Goal: Obtain resource: Obtain resource

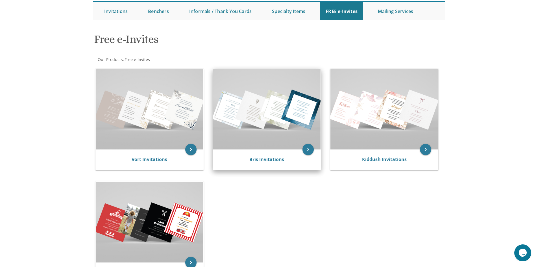
click at [274, 113] on img at bounding box center [267, 109] width 108 height 80
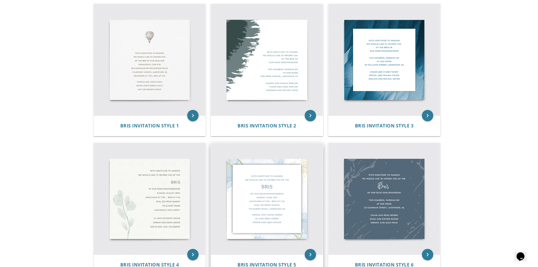
scroll to position [85, 0]
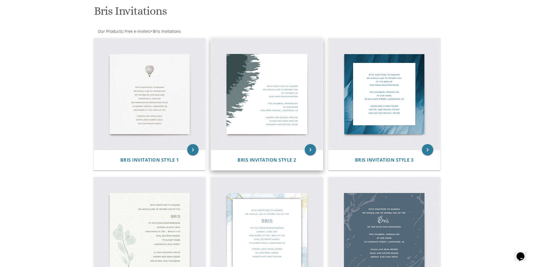
click at [253, 96] on img at bounding box center [267, 94] width 112 height 112
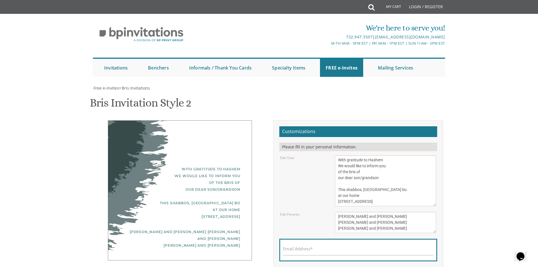
scroll to position [85, 0]
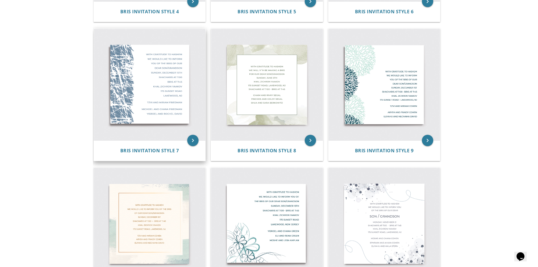
scroll to position [367, 0]
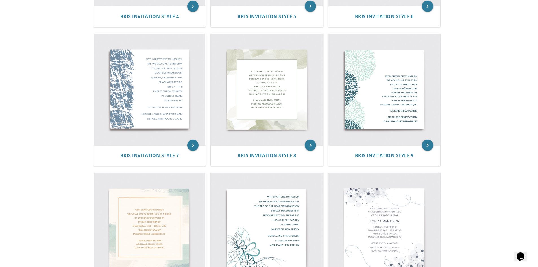
click at [60, 135] on body "My Cart Total: View Cart Item(s) Submit My Cart Total: View Cart Item(s) Login …" at bounding box center [269, 98] width 538 height 931
click at [67, 116] on body "My Cart Total: View Cart Item(s) Submit My Cart Total: View Cart Item(s) Login …" at bounding box center [269, 98] width 538 height 931
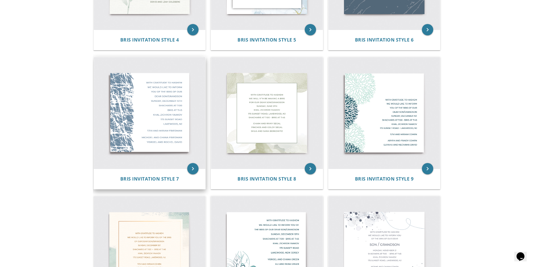
scroll to position [339, 0]
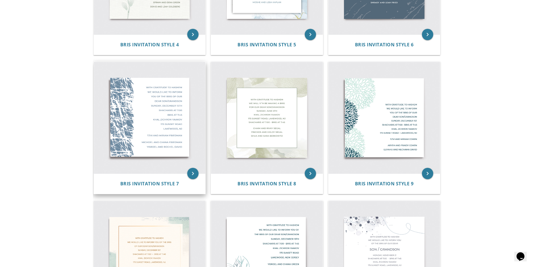
click at [158, 103] on img at bounding box center [150, 118] width 112 height 112
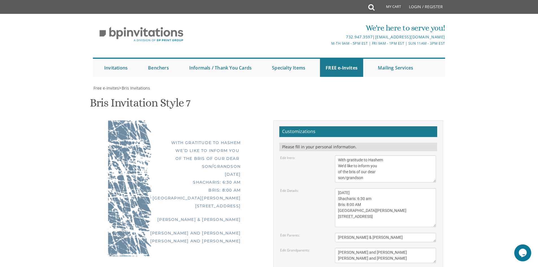
scroll to position [56, 0]
click at [353, 155] on textarea "With gratitude to Hashem We’d like to inform you of the bris of our dear son/gr…" at bounding box center [385, 168] width 101 height 27
click at [401, 188] on textarea "[DATE] Shacharis: 6:30 am Bris: 8:00 AM [GEOGRAPHIC_DATA][PERSON_NAME] [STREET_…" at bounding box center [385, 207] width 101 height 39
click at [338, 155] on textarea "With gratitude to Hashem We’d like to inform you of the bris of our dear son/gr…" at bounding box center [385, 168] width 101 height 27
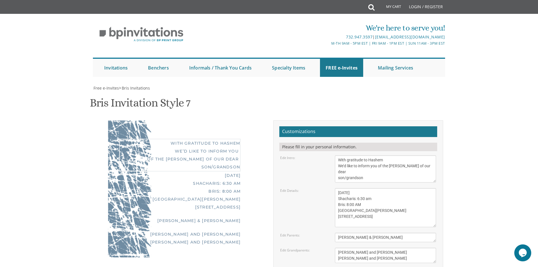
click at [384, 155] on textarea "With gratitude to Hashem We’d like to inform you of the bris of our dear son/gr…" at bounding box center [385, 168] width 101 height 27
click at [386, 155] on textarea "With gratitude to Hashem We’d like to inform you of the bris of our dear son/gr…" at bounding box center [385, 168] width 101 height 27
click at [385, 155] on textarea "With gratitude to Hashem We’d like to inform you of the bris of our dear son/gr…" at bounding box center [385, 168] width 101 height 27
type textarea "With gratitude to Hashem We’d like to inform you of the [PERSON_NAME] of our de…"
click at [400, 128] on form "Customizations Please fill in your personal information. Edit Intro: With grati…" at bounding box center [358, 219] width 158 height 187
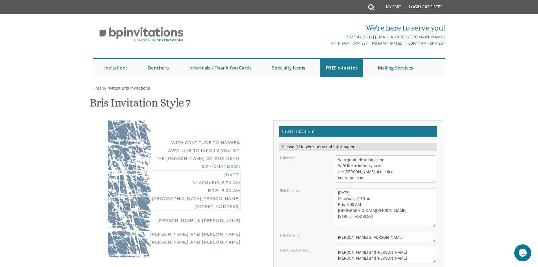
drag, startPoint x: 375, startPoint y: 143, endPoint x: 337, endPoint y: 137, distance: 38.3
click at [337, 188] on textarea "[DATE] Shacharis: 6:30 am Bris: 8:00 AM [GEOGRAPHIC_DATA][PERSON_NAME] [STREET_…" at bounding box center [385, 207] width 101 height 39
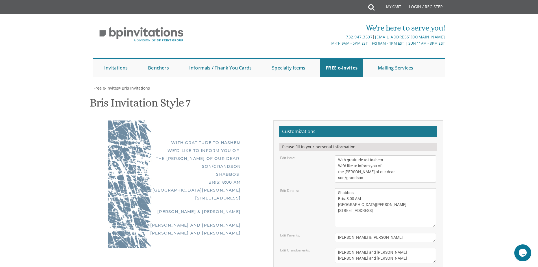
click at [384, 188] on textarea "[DATE] Shacharis: 6:30 am Bris: 8:00 AM [GEOGRAPHIC_DATA][PERSON_NAME] [STREET_…" at bounding box center [385, 207] width 101 height 39
drag, startPoint x: 362, startPoint y: 143, endPoint x: 339, endPoint y: 141, distance: 22.6
click at [339, 188] on textarea "[DATE] Shacharis: 6:30 am Bris: 8:00 AM [GEOGRAPHIC_DATA][PERSON_NAME] [STREET_…" at bounding box center [385, 207] width 101 height 39
type textarea "Shabbos פרשת וילך [STREET_ADDRESS] Ateres [PERSON_NAME] [STREET_ADDRESS]"
drag, startPoint x: 345, startPoint y: 182, endPoint x: 333, endPoint y: 182, distance: 11.6
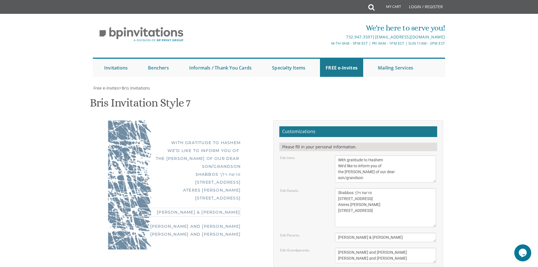
click at [333, 233] on div "[PERSON_NAME] & [PERSON_NAME]" at bounding box center [386, 237] width 110 height 9
drag, startPoint x: 388, startPoint y: 182, endPoint x: 354, endPoint y: 180, distance: 34.0
click at [354, 233] on textarea "[PERSON_NAME] & [PERSON_NAME]" at bounding box center [385, 237] width 101 height 9
type textarea "[PERSON_NAME] & [PERSON_NAME]"
click at [365, 248] on textarea "[PERSON_NAME] and [PERSON_NAME] [PERSON_NAME] and [PERSON_NAME]" at bounding box center [385, 255] width 101 height 15
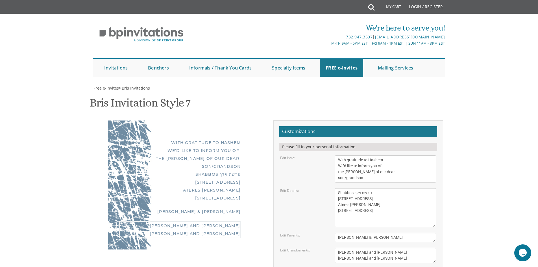
click at [365, 248] on textarea "[PERSON_NAME] and [PERSON_NAME] [PERSON_NAME] and [PERSON_NAME]" at bounding box center [385, 255] width 101 height 15
click at [358, 248] on textarea "[PERSON_NAME] and [PERSON_NAME] [PERSON_NAME] and [PERSON_NAME]" at bounding box center [385, 255] width 101 height 15
click at [360, 248] on textarea "[PERSON_NAME] and [PERSON_NAME] [PERSON_NAME] and [PERSON_NAME]" at bounding box center [385, 255] width 101 height 15
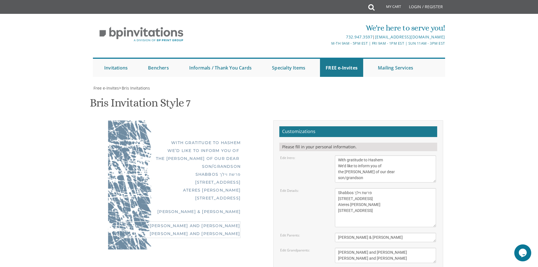
click at [360, 248] on textarea "[PERSON_NAME] and [PERSON_NAME] [PERSON_NAME] and [PERSON_NAME]" at bounding box center [385, 255] width 101 height 15
type textarea "[PERSON_NAME] and [PERSON_NAME] [PERSON_NAME] and [PERSON_NAME]"
type input "[EMAIL_ADDRESS][DOMAIN_NAME]"
click at [490, 190] on body "My Cart Total: View Cart Item(s) Submit My Cart Total: View Cart Item(s) Login …" at bounding box center [269, 236] width 538 height 473
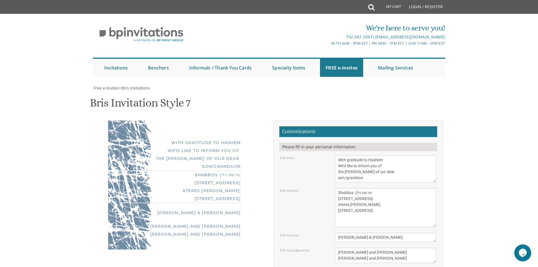
drag, startPoint x: 364, startPoint y: 162, endPoint x: 337, endPoint y: 149, distance: 29.4
click at [337, 188] on textarea "[DATE] Shacharis: 6:30 am Bris: 8:00 AM [GEOGRAPHIC_DATA][PERSON_NAME] [STREET_…" at bounding box center [385, 207] width 101 height 39
click at [453, 156] on body "My Cart Total: View Cart Item(s) Submit My Cart Total: View Cart Item(s) Login …" at bounding box center [269, 236] width 538 height 473
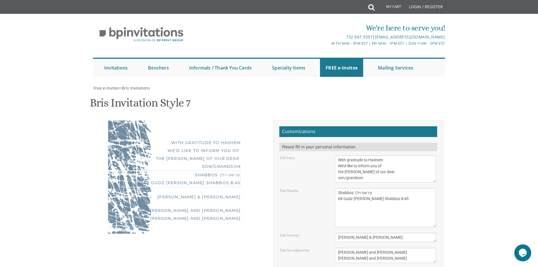
click at [339, 188] on textarea "[DATE] Shacharis: 6:30 am Bris: 8:00 AM [GEOGRAPHIC_DATA][PERSON_NAME] [STREET_…" at bounding box center [385, 207] width 101 height 39
click at [465, 133] on body "My Cart Total: View Cart Item(s) Submit My Cart Total: View Cart Item(s) Login …" at bounding box center [269, 236] width 538 height 473
click at [386, 188] on textarea "[DATE] Shacharis: 6:30 am Bris: 8:00 AM [GEOGRAPHIC_DATA][PERSON_NAME] [STREET_…" at bounding box center [385, 207] width 101 height 39
type textarea "Shabbos פרשת וילך 68 Gudz [PERSON_NAME] Shabbos 8:15"
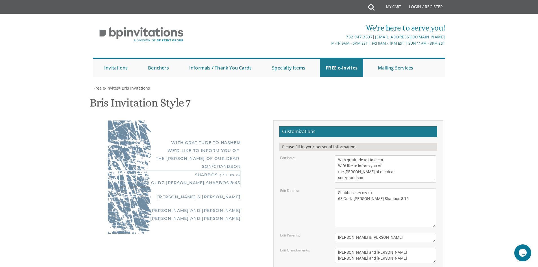
click at [450, 119] on body "My Cart Total: View Cart Item(s) Submit My Cart Total: View Cart Item(s) Login …" at bounding box center [269, 236] width 538 height 473
click at [115, 120] on div "With gratitude to Hashem We’d like to inform you of the [PERSON_NAME] of our de…" at bounding box center [269, 221] width 356 height 203
